Goal: Transaction & Acquisition: Purchase product/service

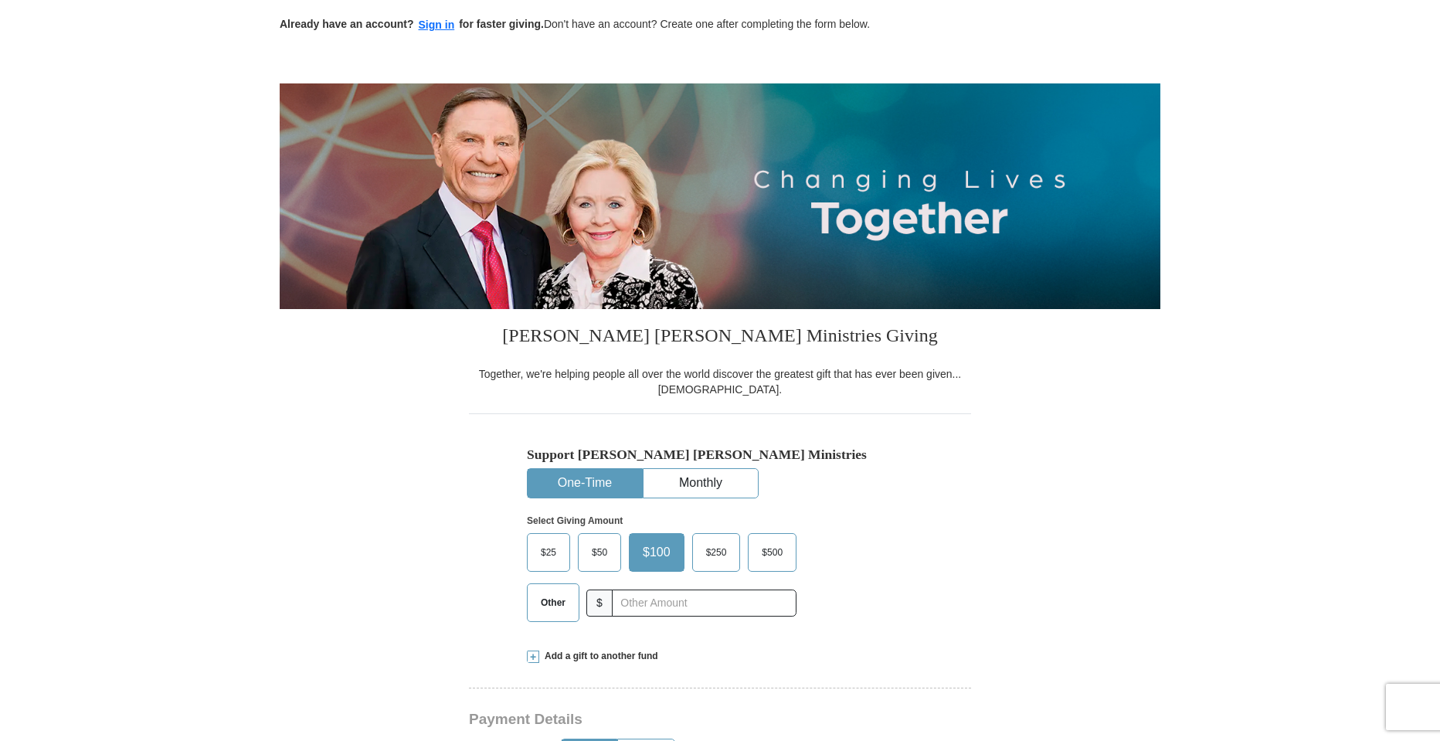
scroll to position [154, 0]
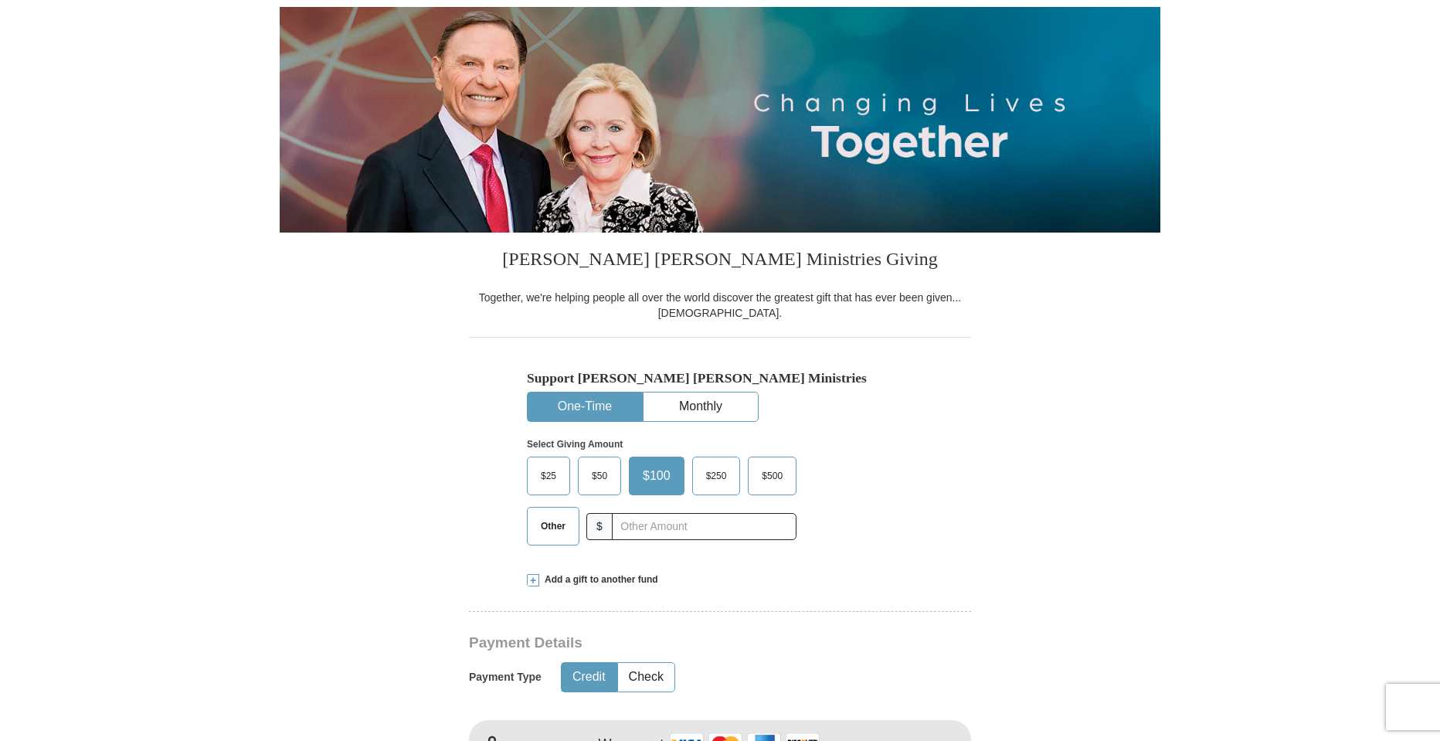
click at [552, 522] on span "Other" at bounding box center [553, 525] width 40 height 23
click at [0, 0] on input "Other" at bounding box center [0, 0] width 0 height 0
click at [645, 526] on input "text" at bounding box center [703, 526] width 171 height 27
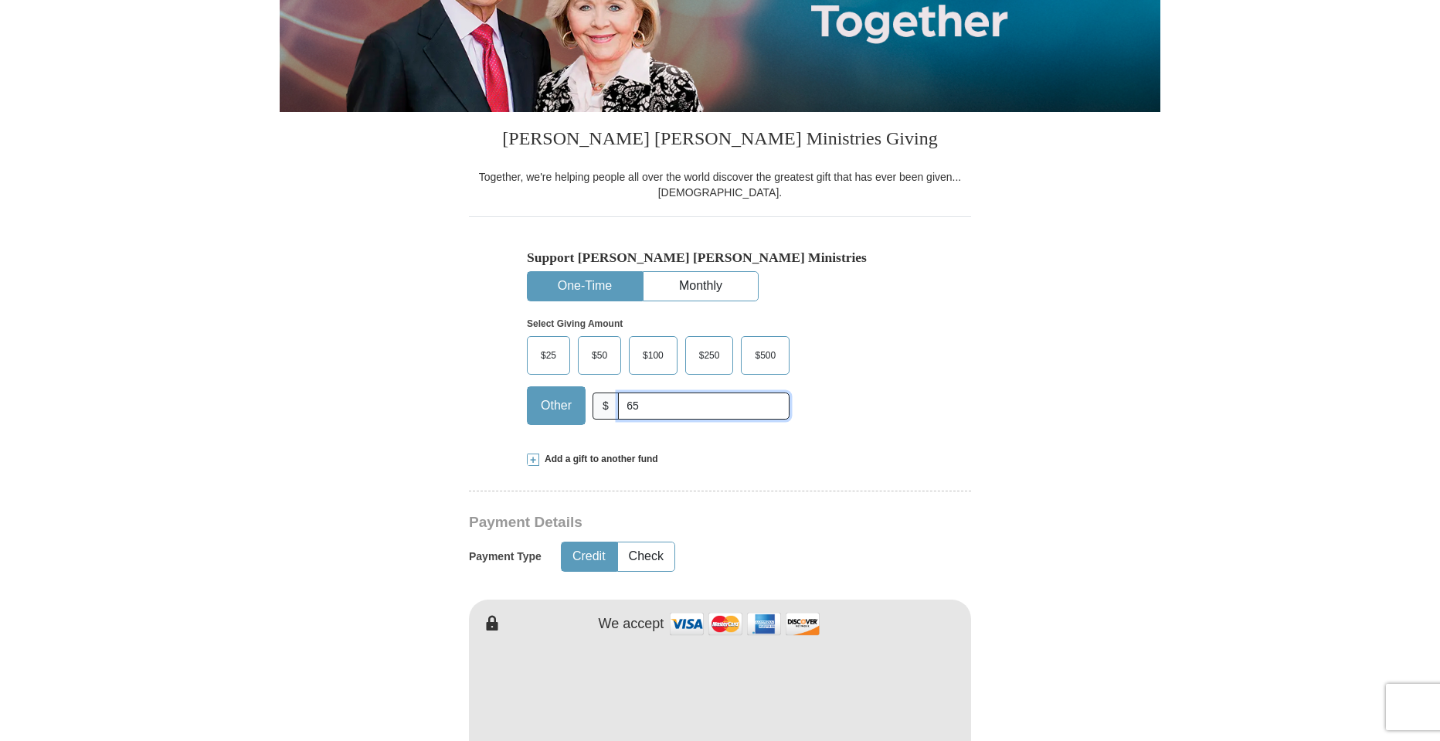
scroll to position [463, 0]
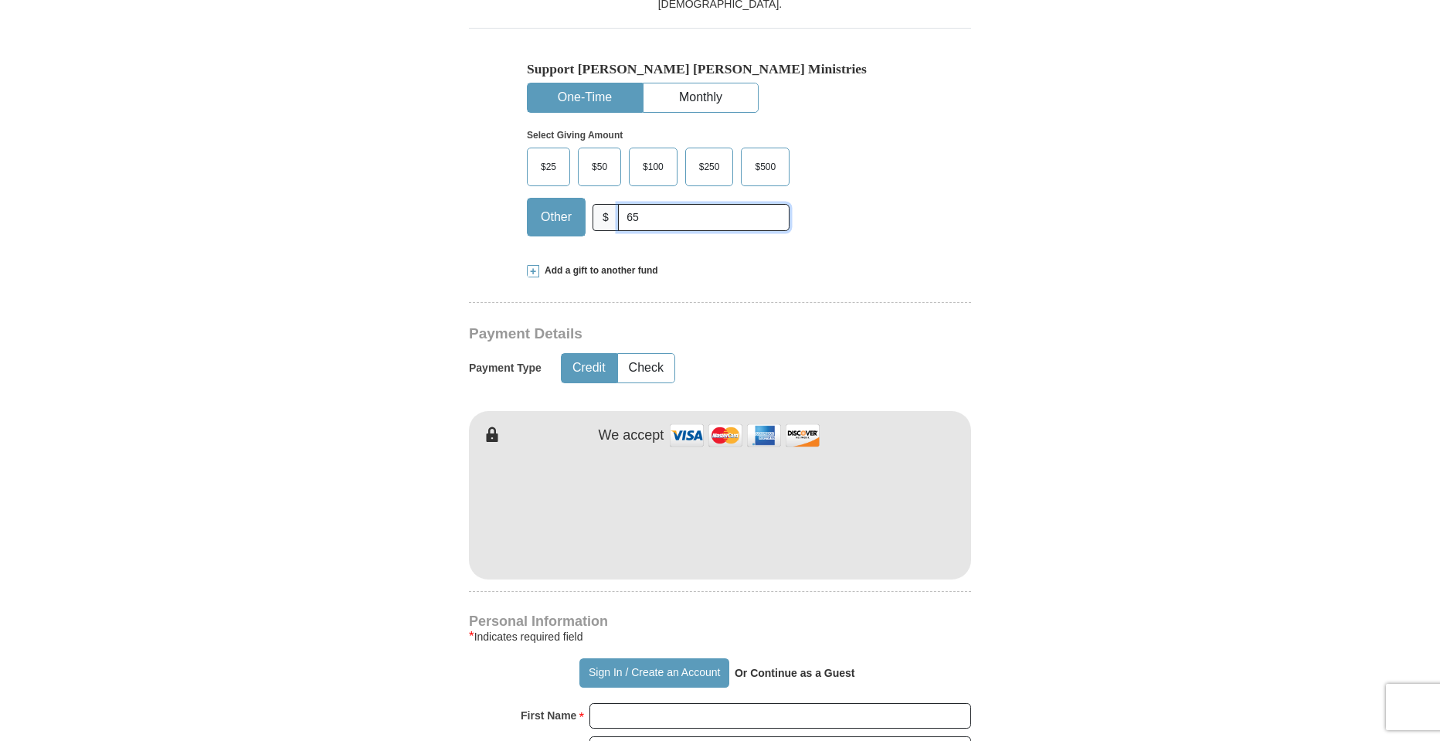
type input "65"
click at [871, 423] on div "We accept" at bounding box center [783, 435] width 377 height 33
click at [656, 606] on div "[PERSON_NAME] [PERSON_NAME] Ministries Giving Together, we're helping people al…" at bounding box center [720, 708] width 502 height 1569
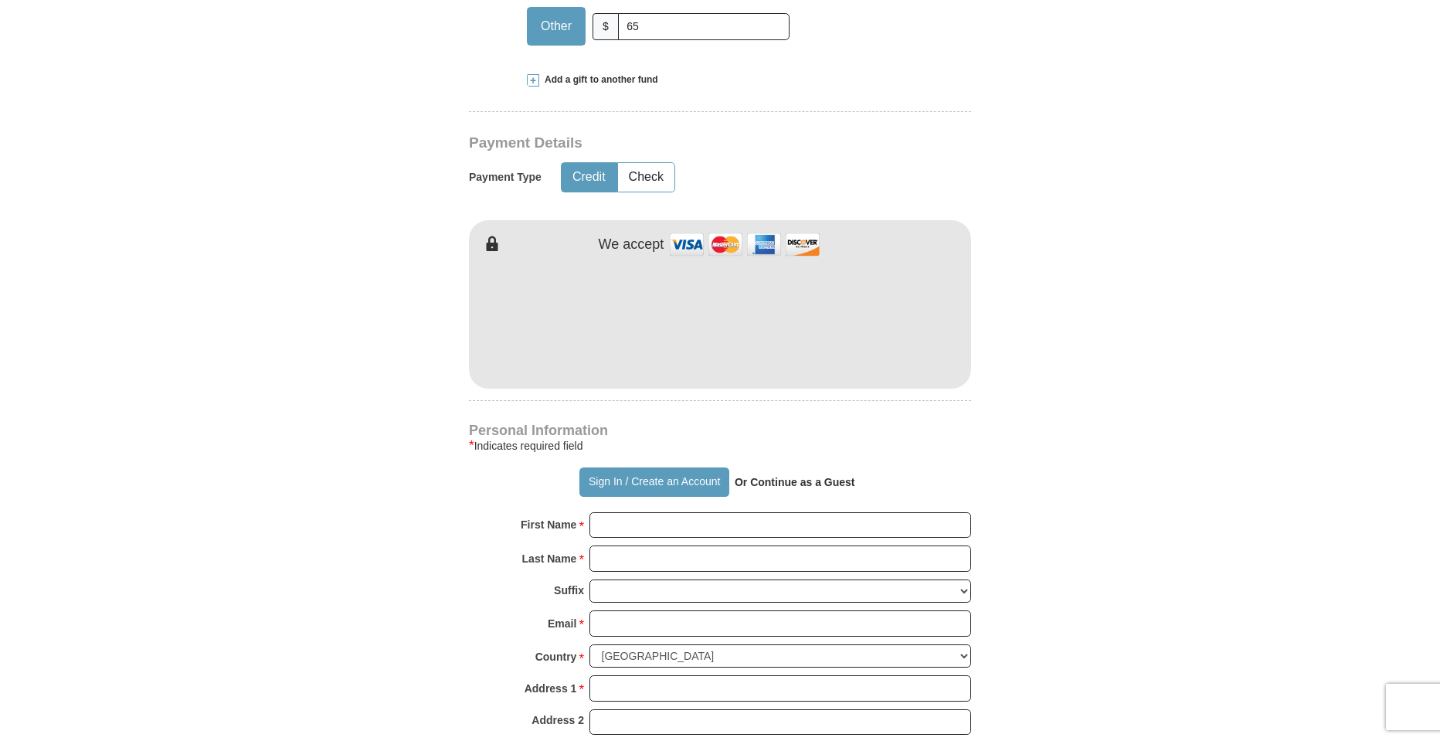
scroll to position [695, 0]
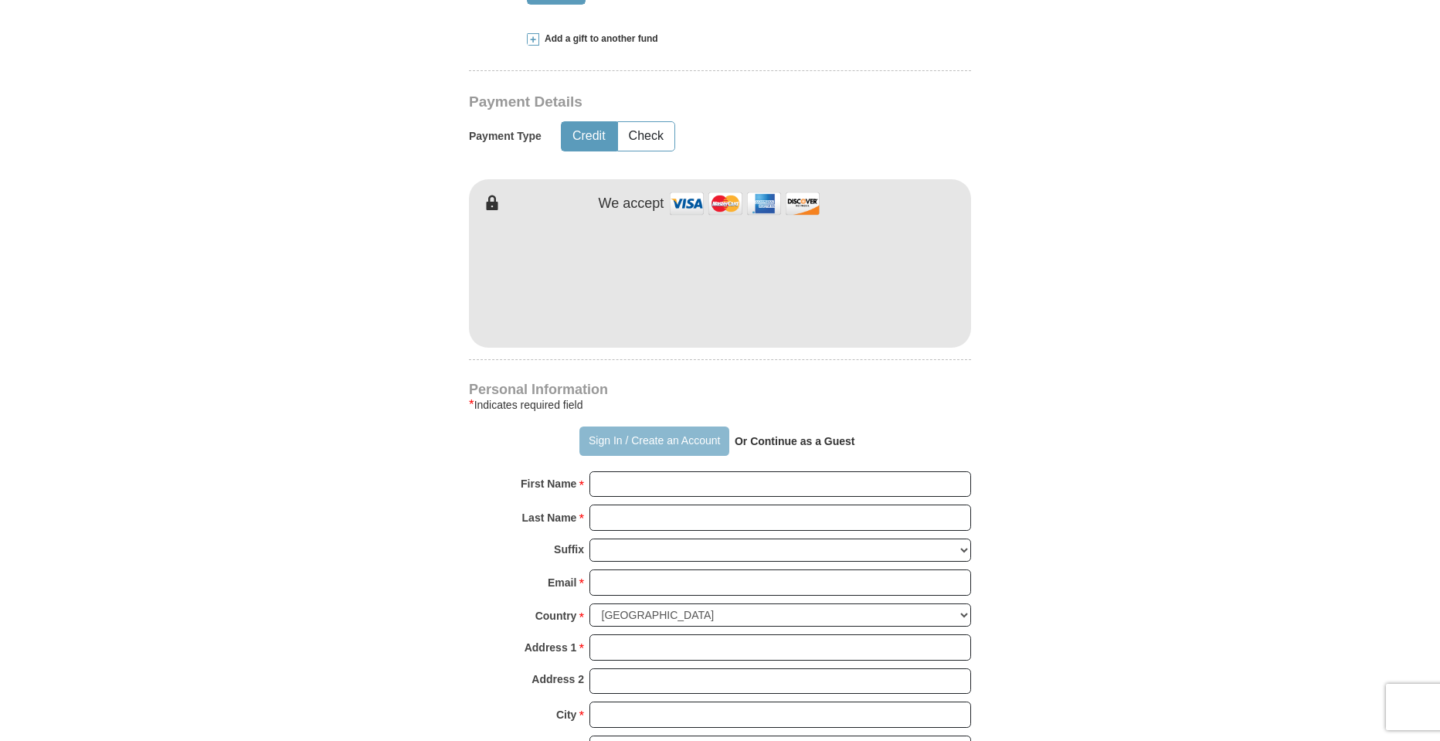
click at [684, 444] on button "Sign In / Create an Account" at bounding box center [653, 440] width 149 height 29
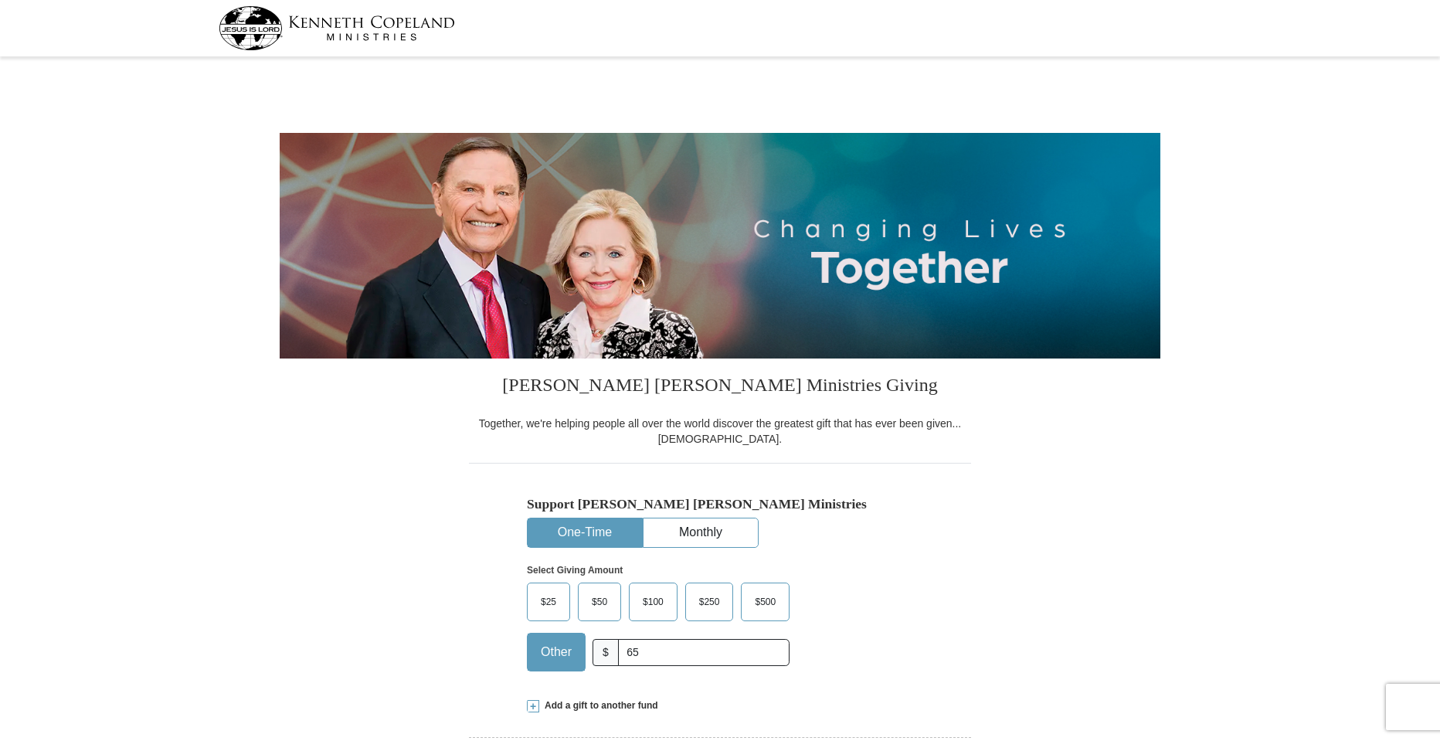
select select "TX"
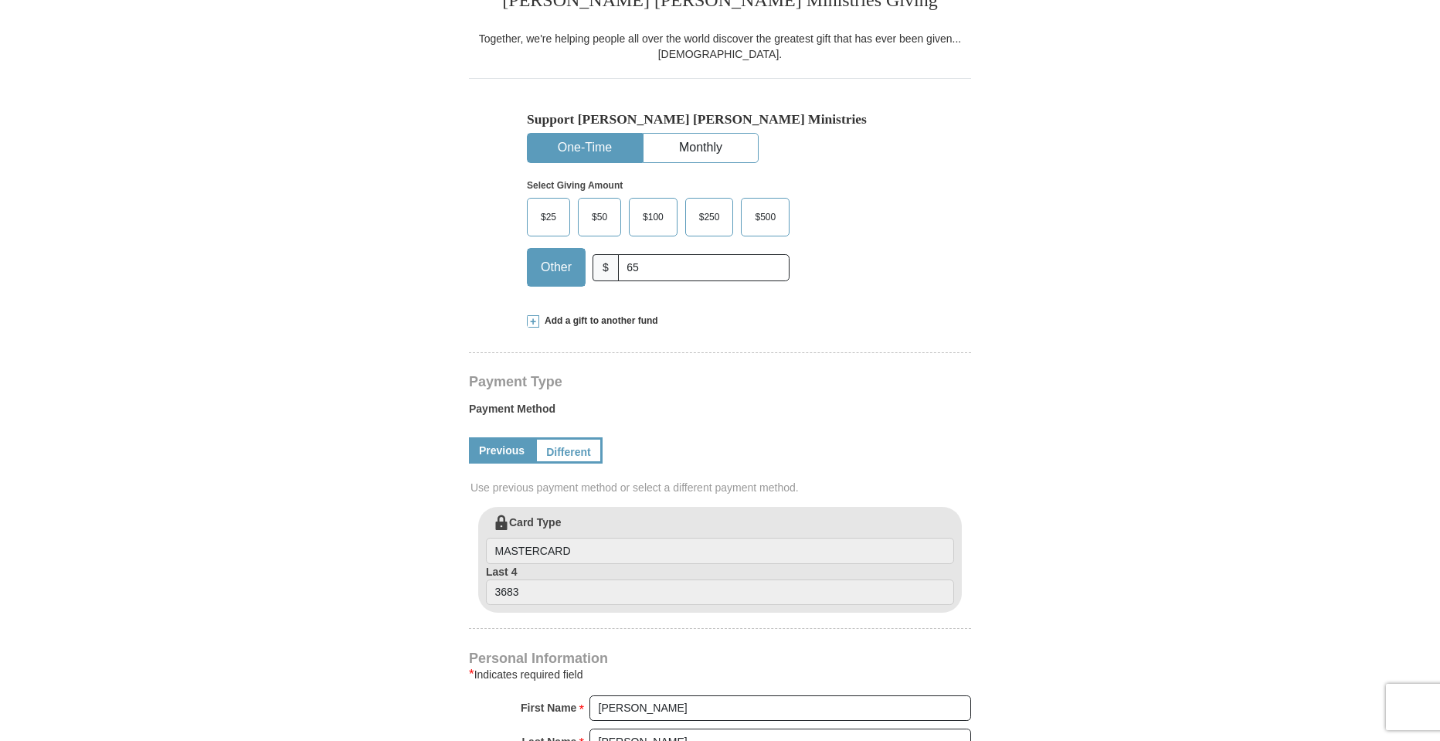
scroll to position [386, 0]
click at [582, 555] on input "MASTERCARD" at bounding box center [720, 549] width 468 height 26
click at [568, 450] on link "Different" at bounding box center [567, 449] width 65 height 26
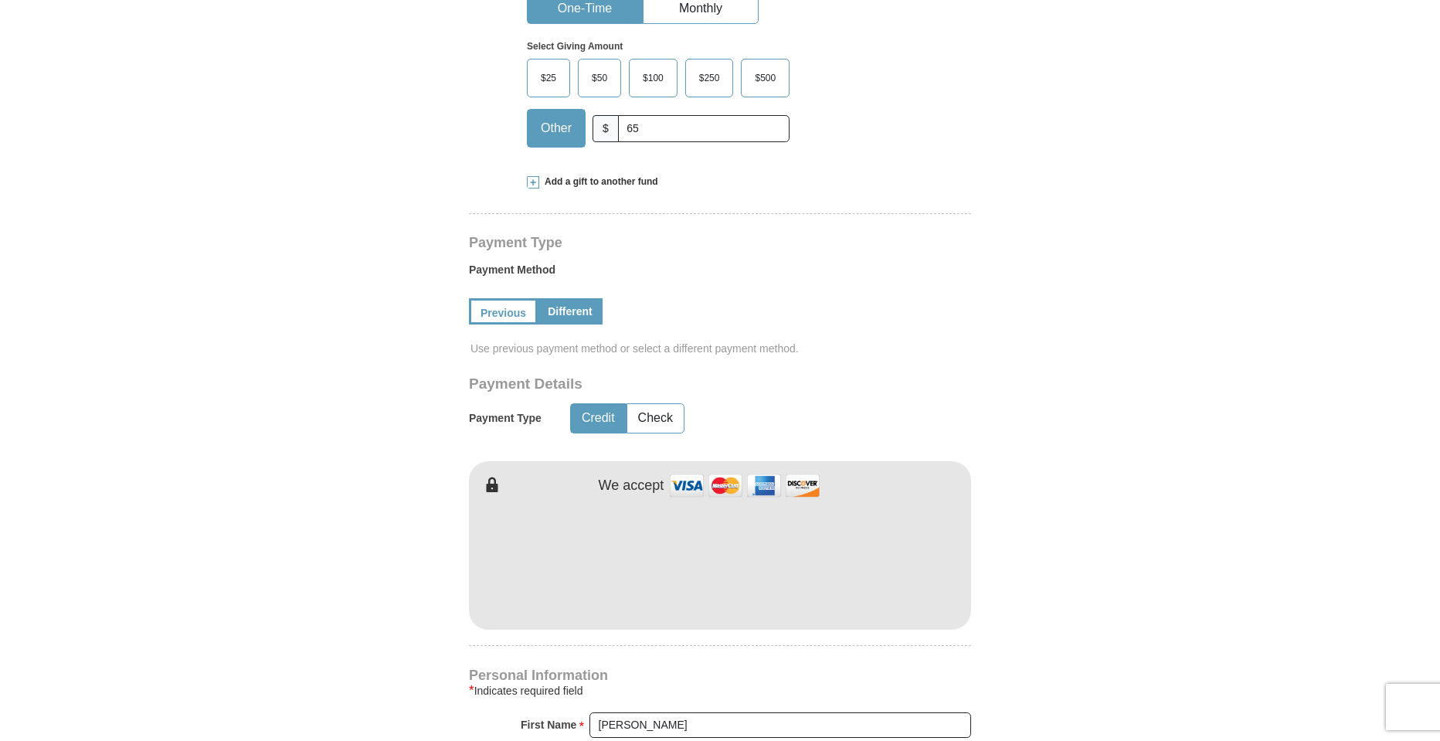
scroll to position [541, 0]
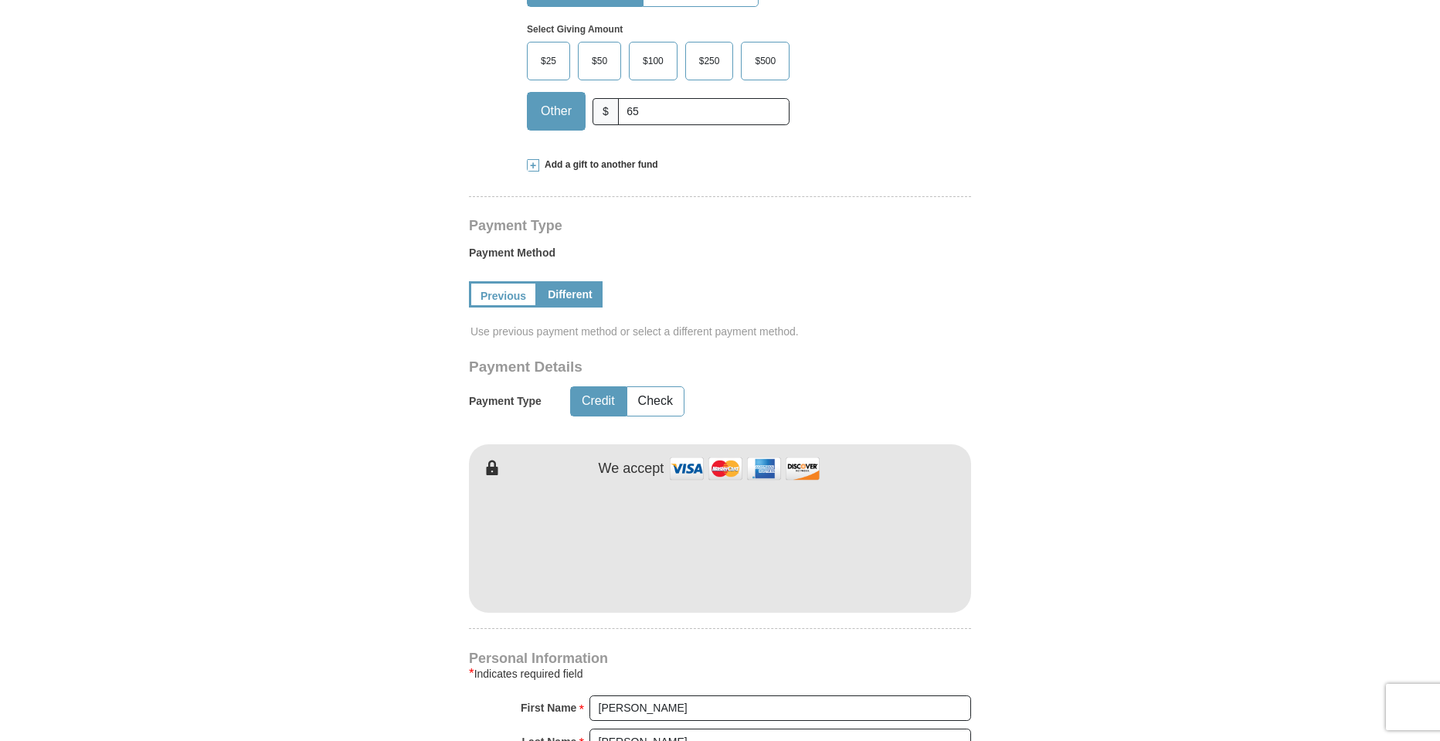
click at [840, 457] on div "We accept" at bounding box center [783, 468] width 377 height 33
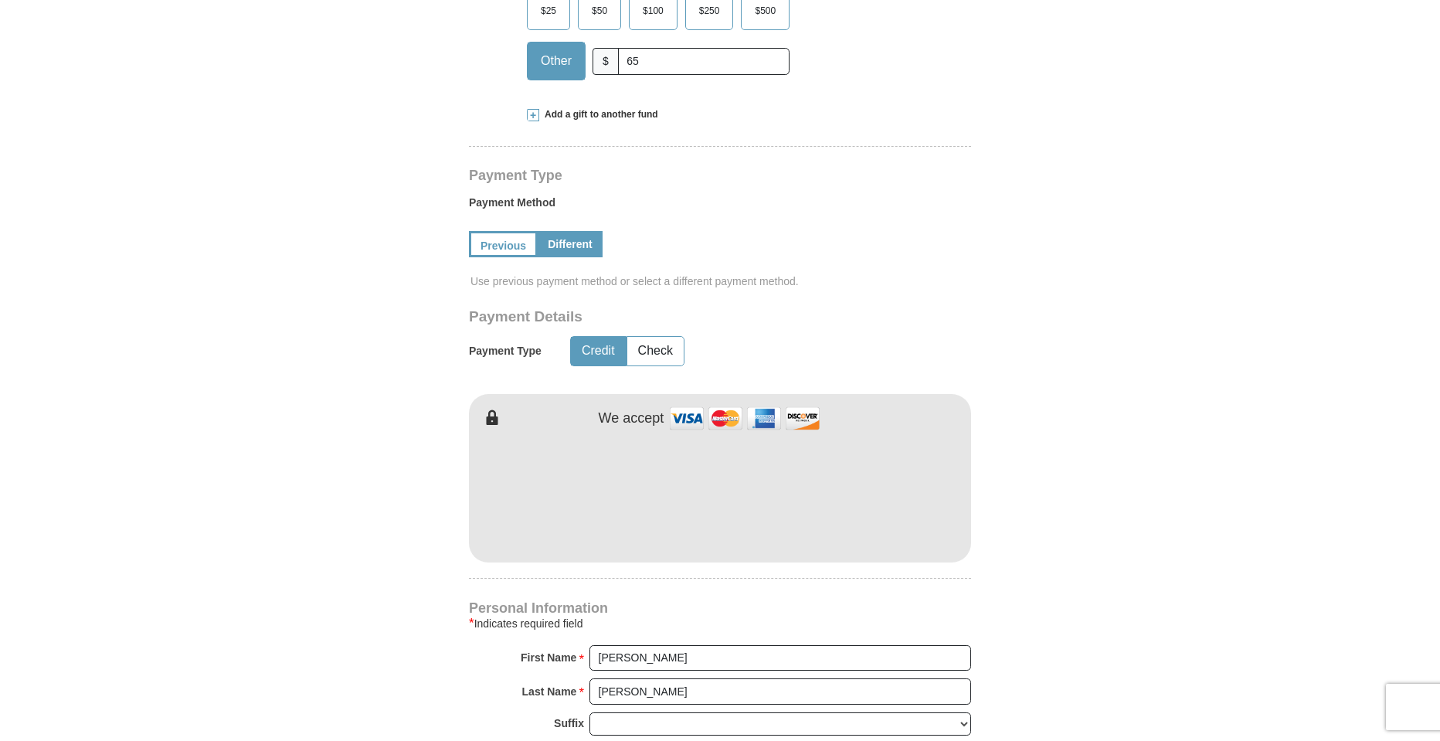
scroll to position [618, 0]
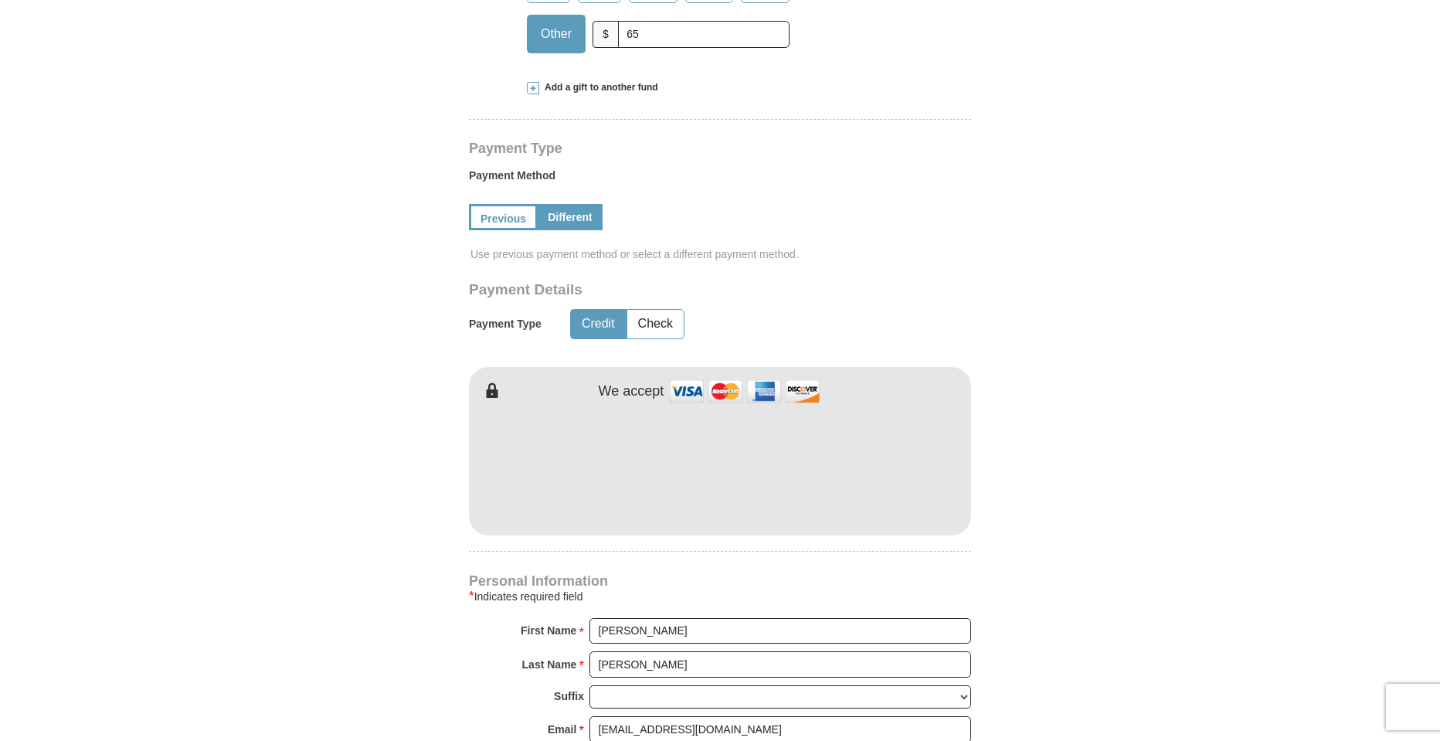
click at [1014, 538] on form "Kenneth Copeland Ministries Giving Together, we're helping people all over the …" at bounding box center [720, 426] width 881 height 1964
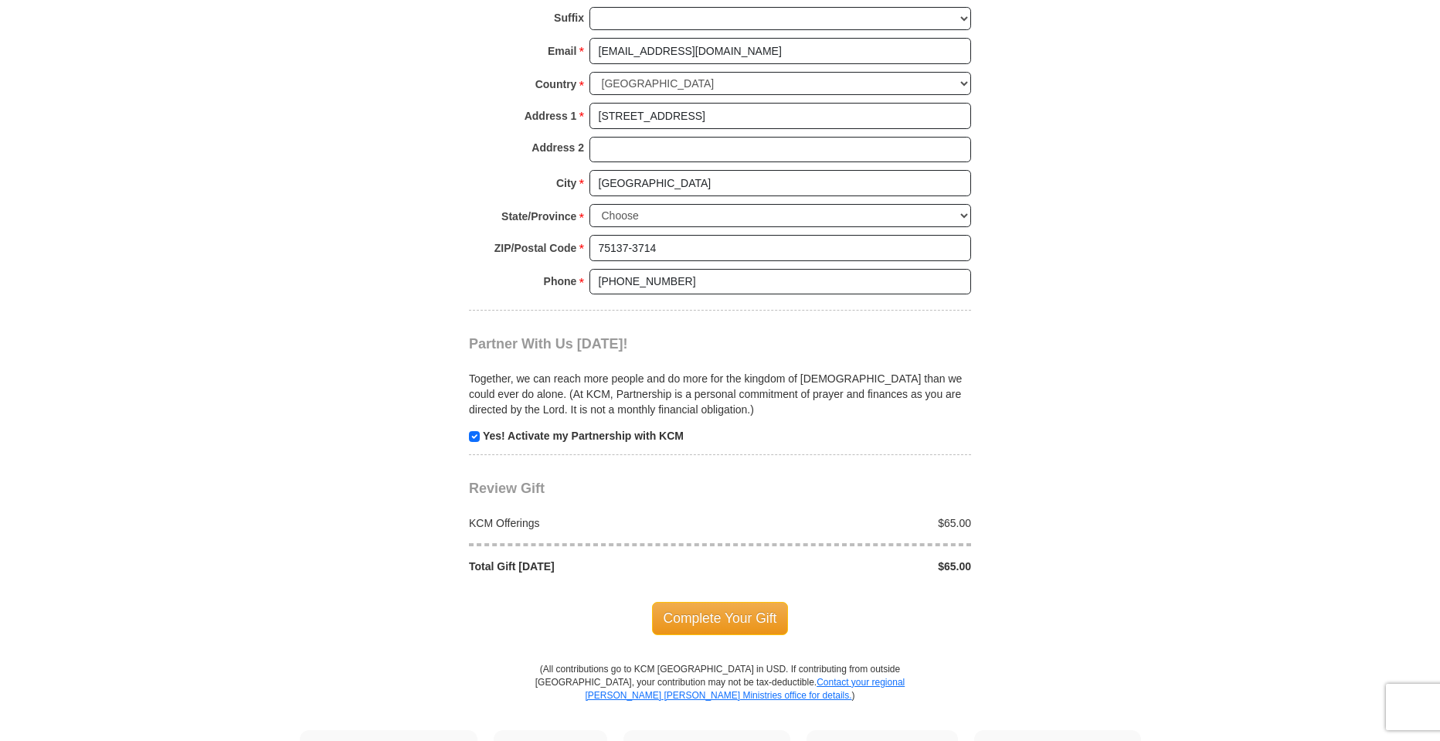
scroll to position [1313, 0]
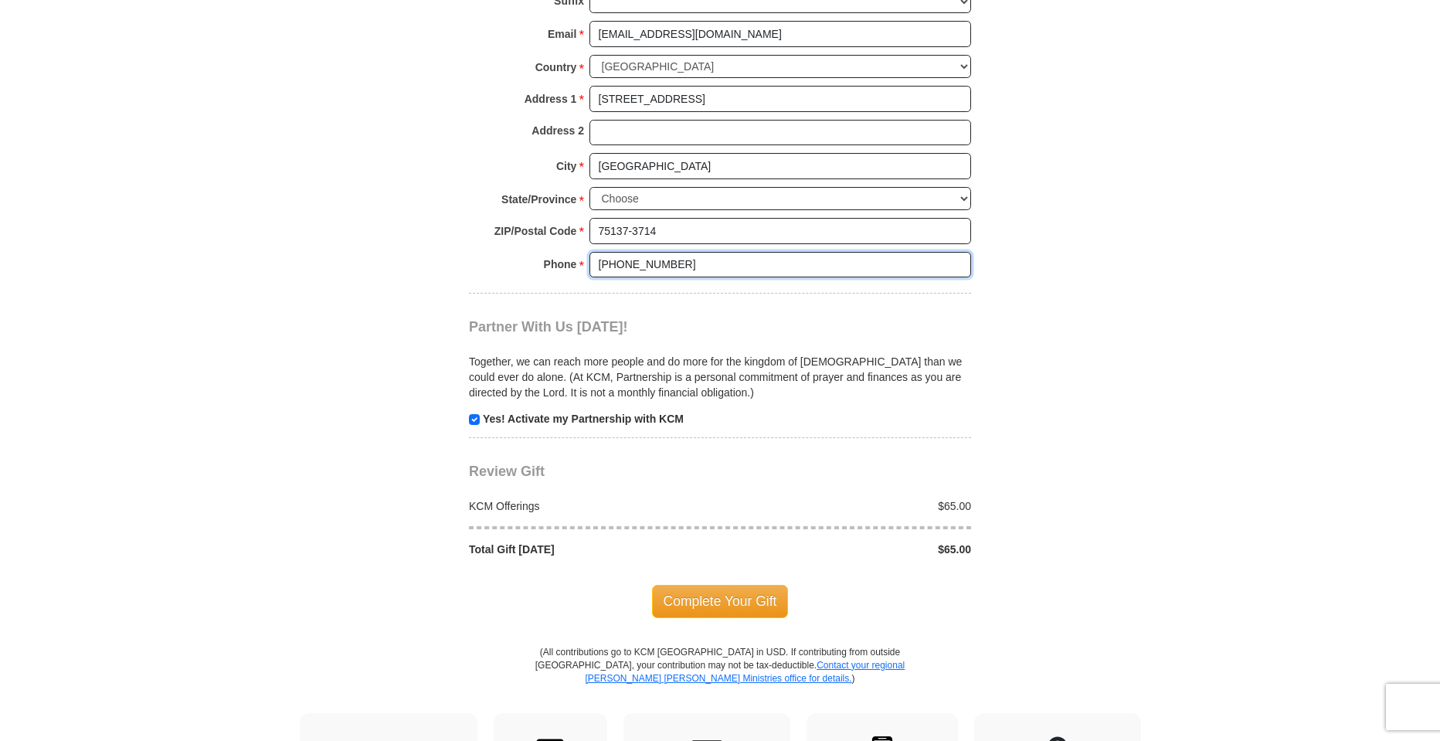
drag, startPoint x: 699, startPoint y: 270, endPoint x: 630, endPoint y: 270, distance: 69.5
click at [630, 270] on input "(817) 505-8514" at bounding box center [780, 265] width 382 height 26
click at [643, 265] on input "(817) 7056675" at bounding box center [780, 265] width 382 height 26
type input "(817) 705-6675"
click at [475, 422] on input "checkbox" at bounding box center [474, 419] width 11 height 11
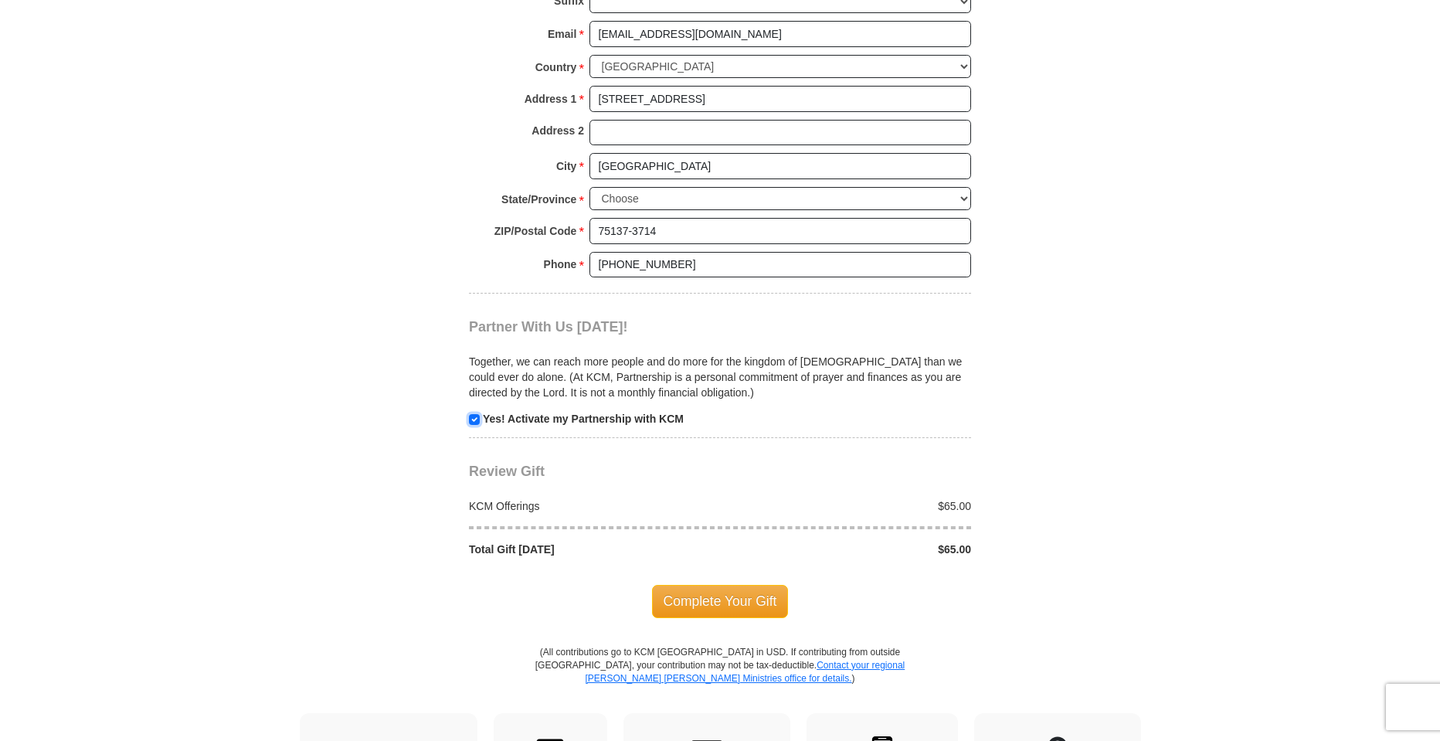
checkbox input "false"
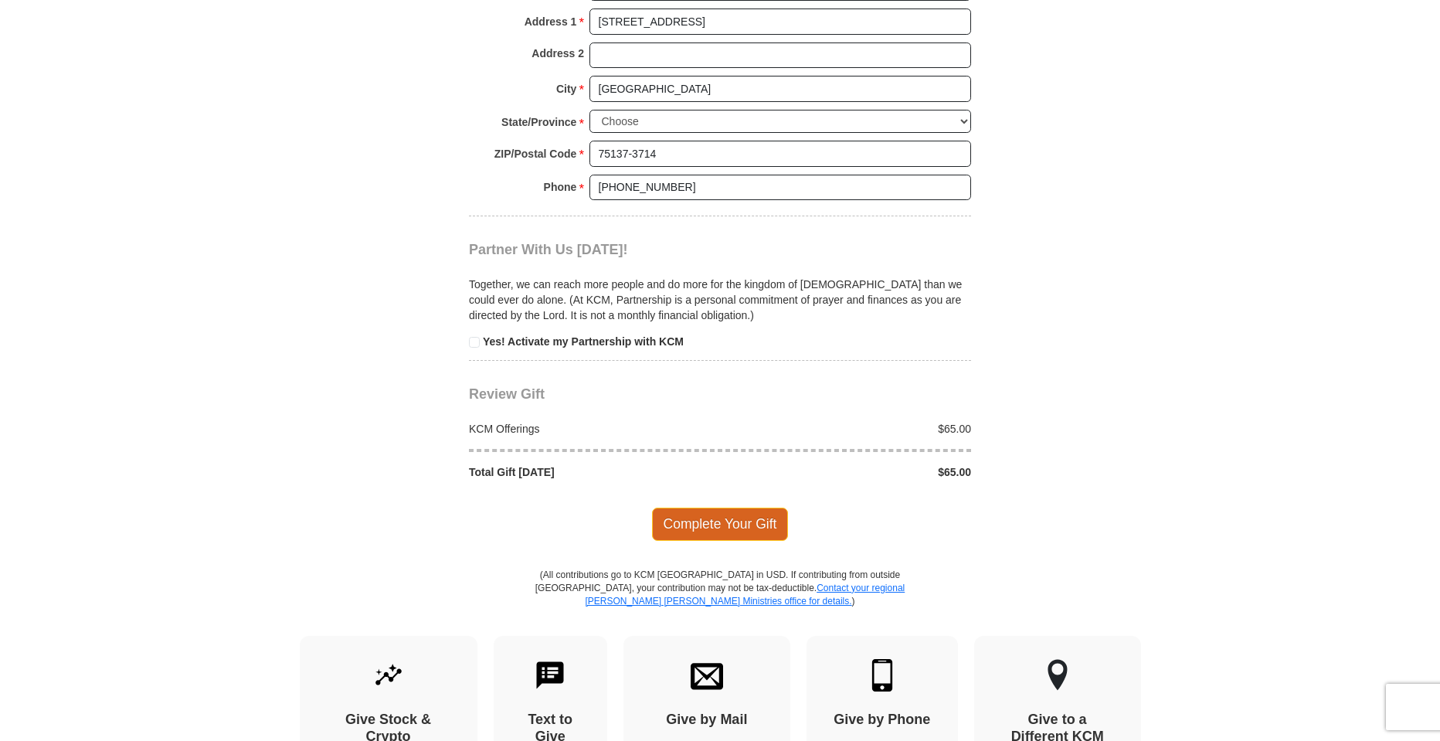
click at [711, 528] on span "Complete Your Gift" at bounding box center [720, 524] width 137 height 32
